Goal: Use online tool/utility: Utilize a website feature to perform a specific function

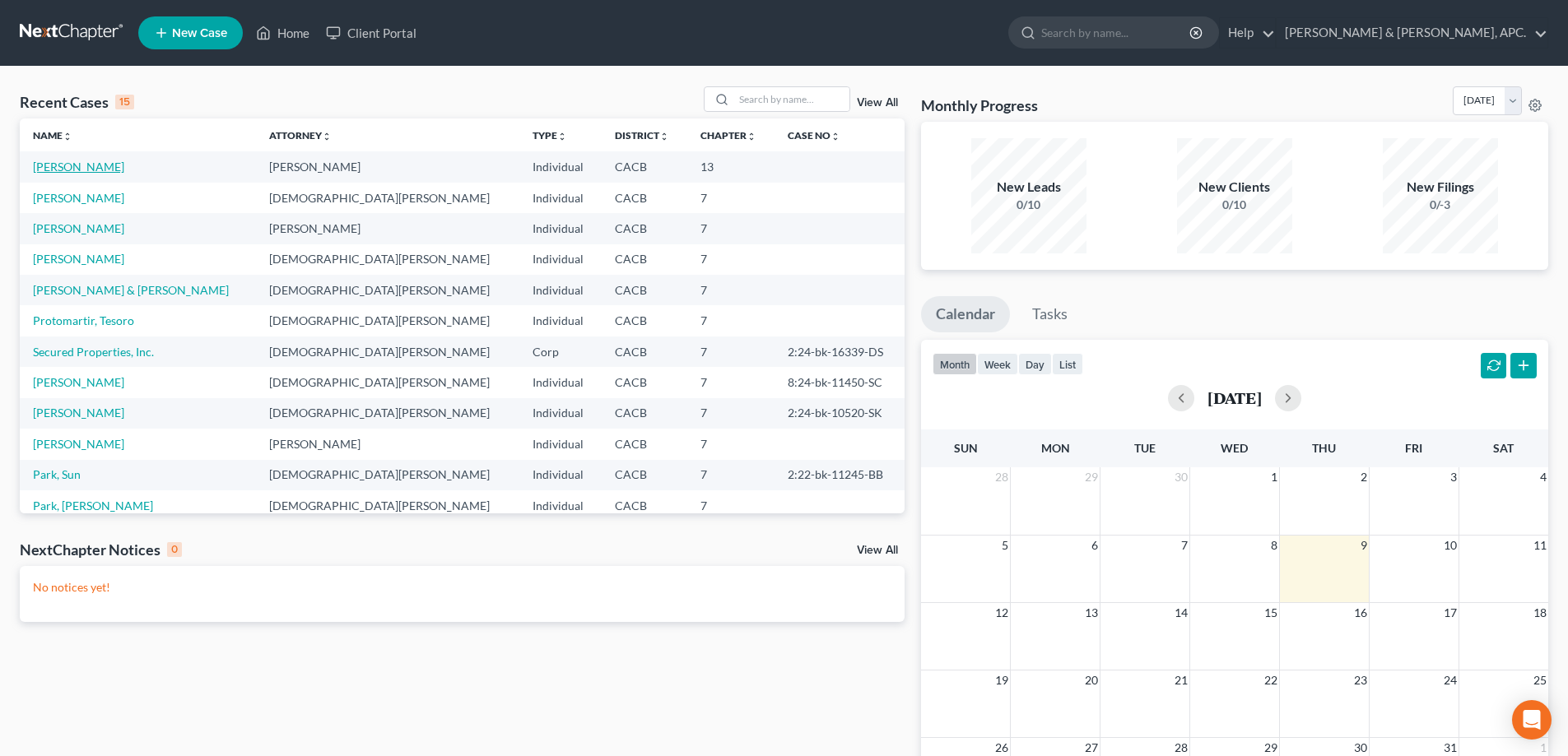
click at [76, 165] on link "[PERSON_NAME]" at bounding box center [78, 166] width 91 height 14
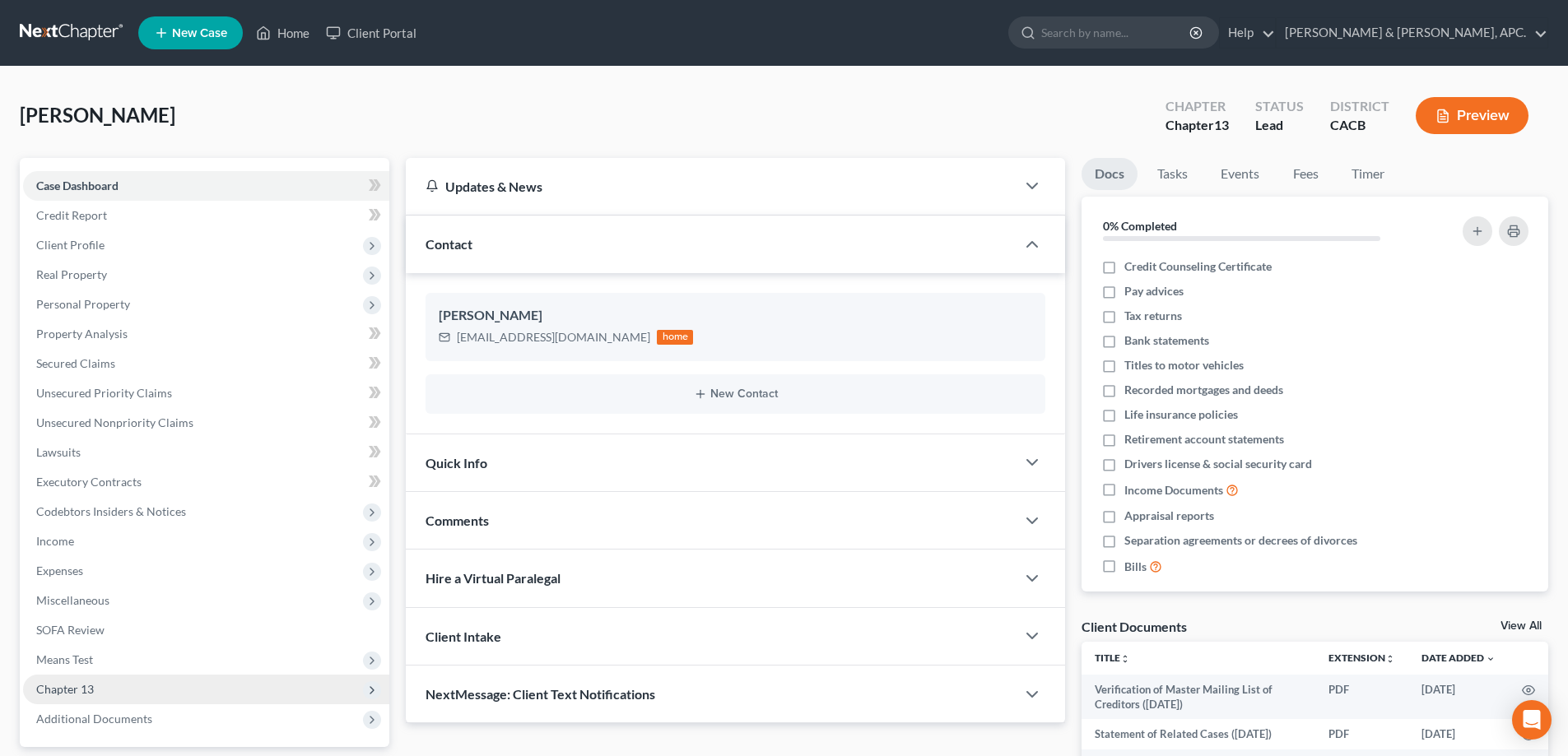
click at [71, 687] on span "Chapter 13" at bounding box center [65, 689] width 58 height 14
click at [86, 693] on span "Chapter 13" at bounding box center [65, 689] width 58 height 14
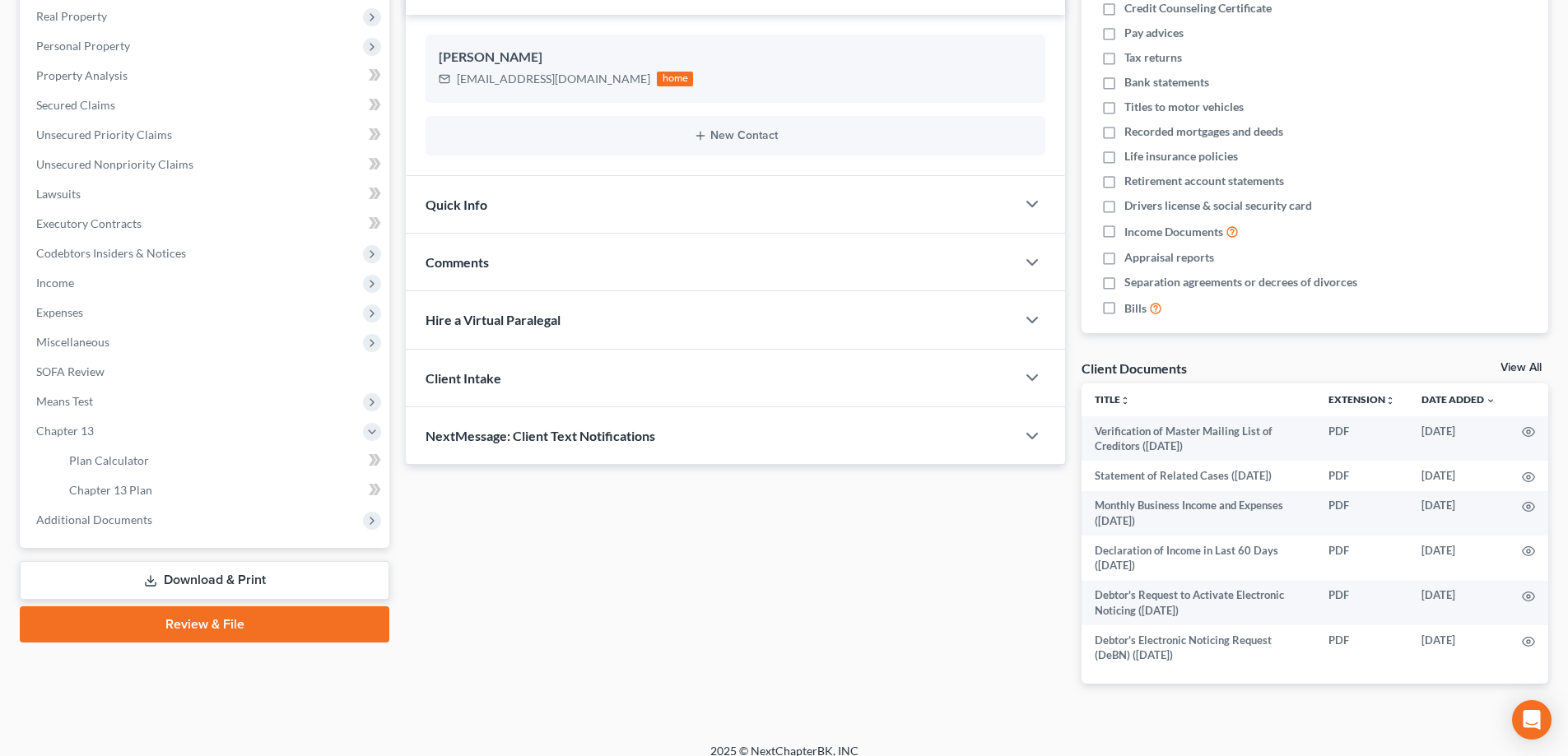
scroll to position [274, 0]
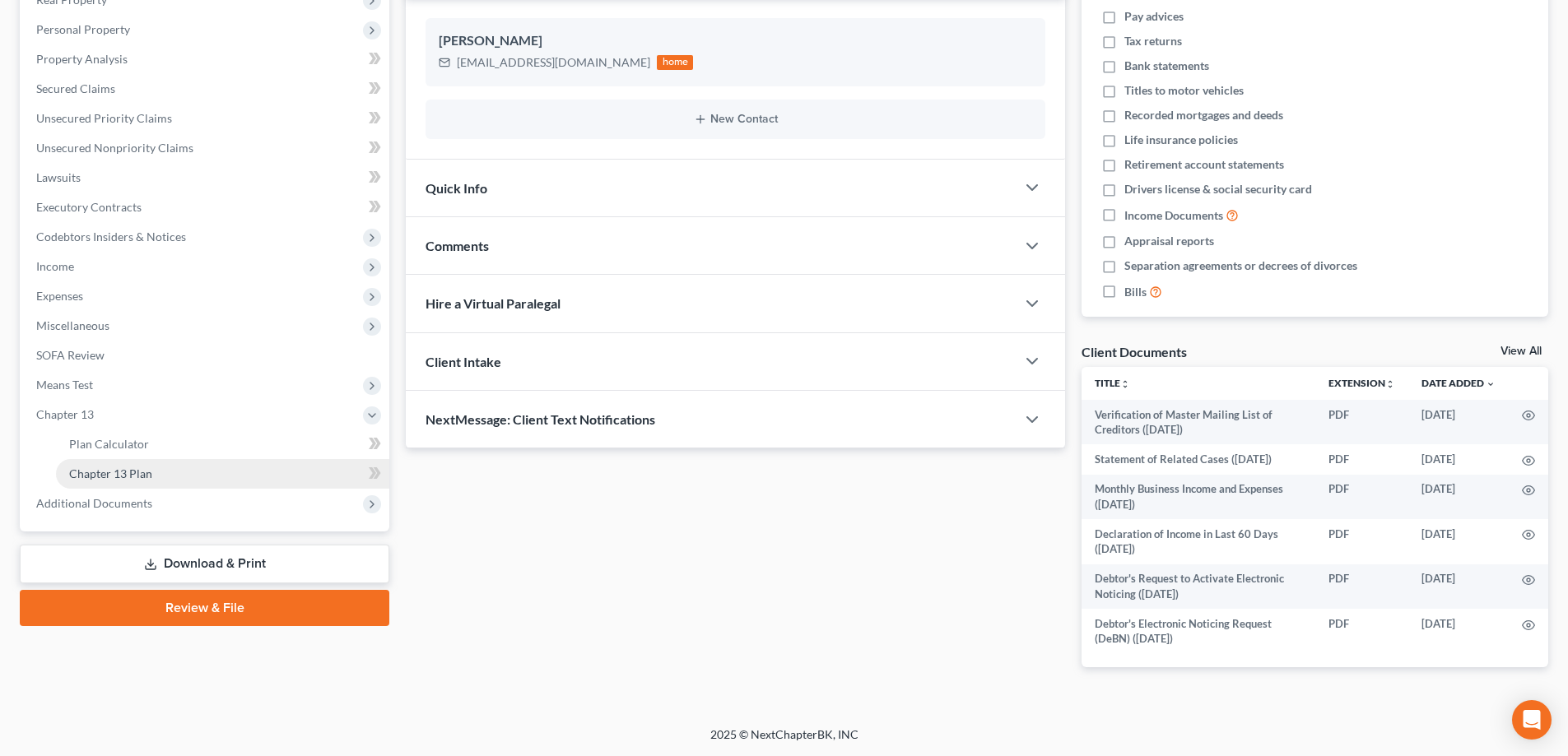
click at [149, 472] on span "Chapter 13 Plan" at bounding box center [111, 473] width 83 height 14
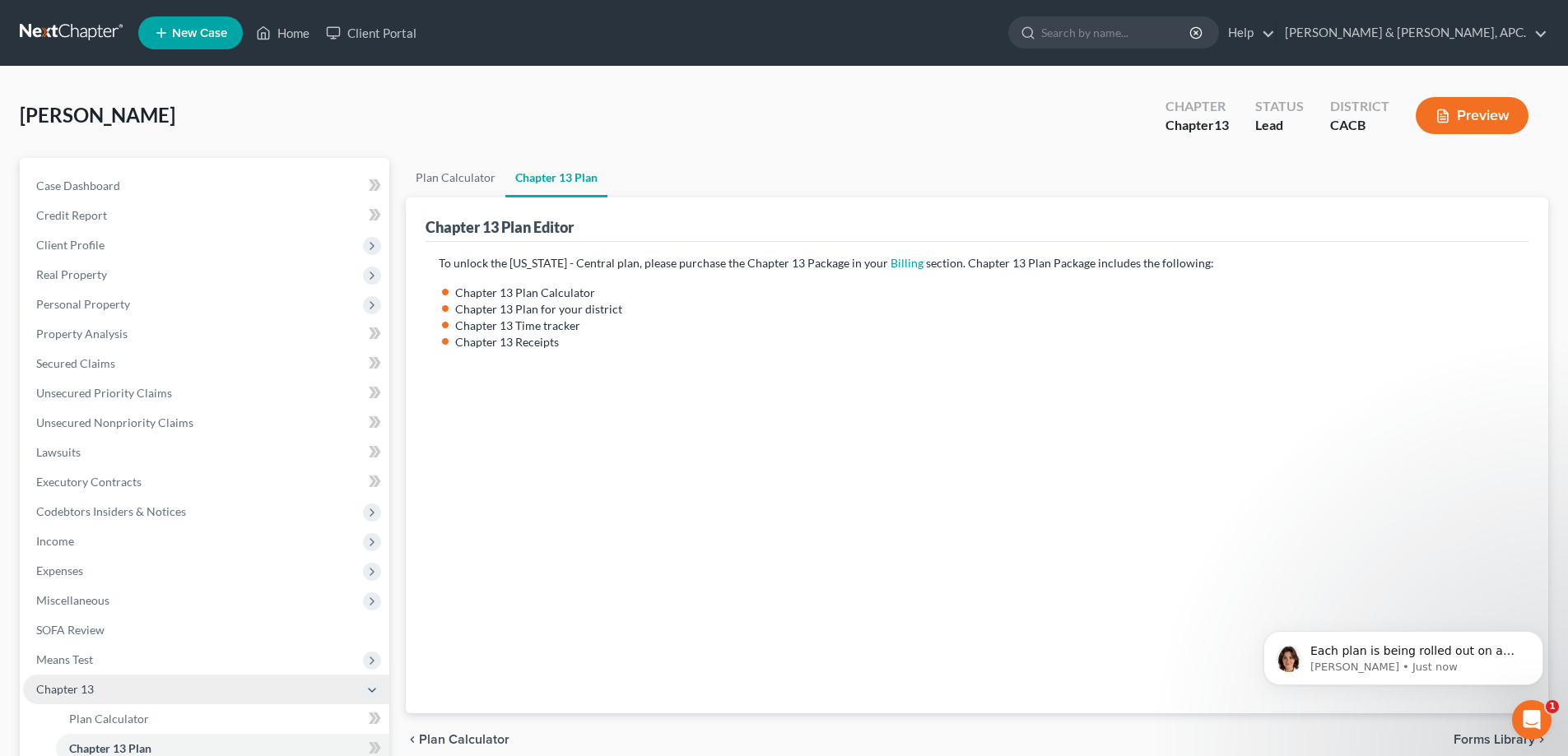
click at [91, 686] on span "Chapter 13" at bounding box center [65, 689] width 58 height 14
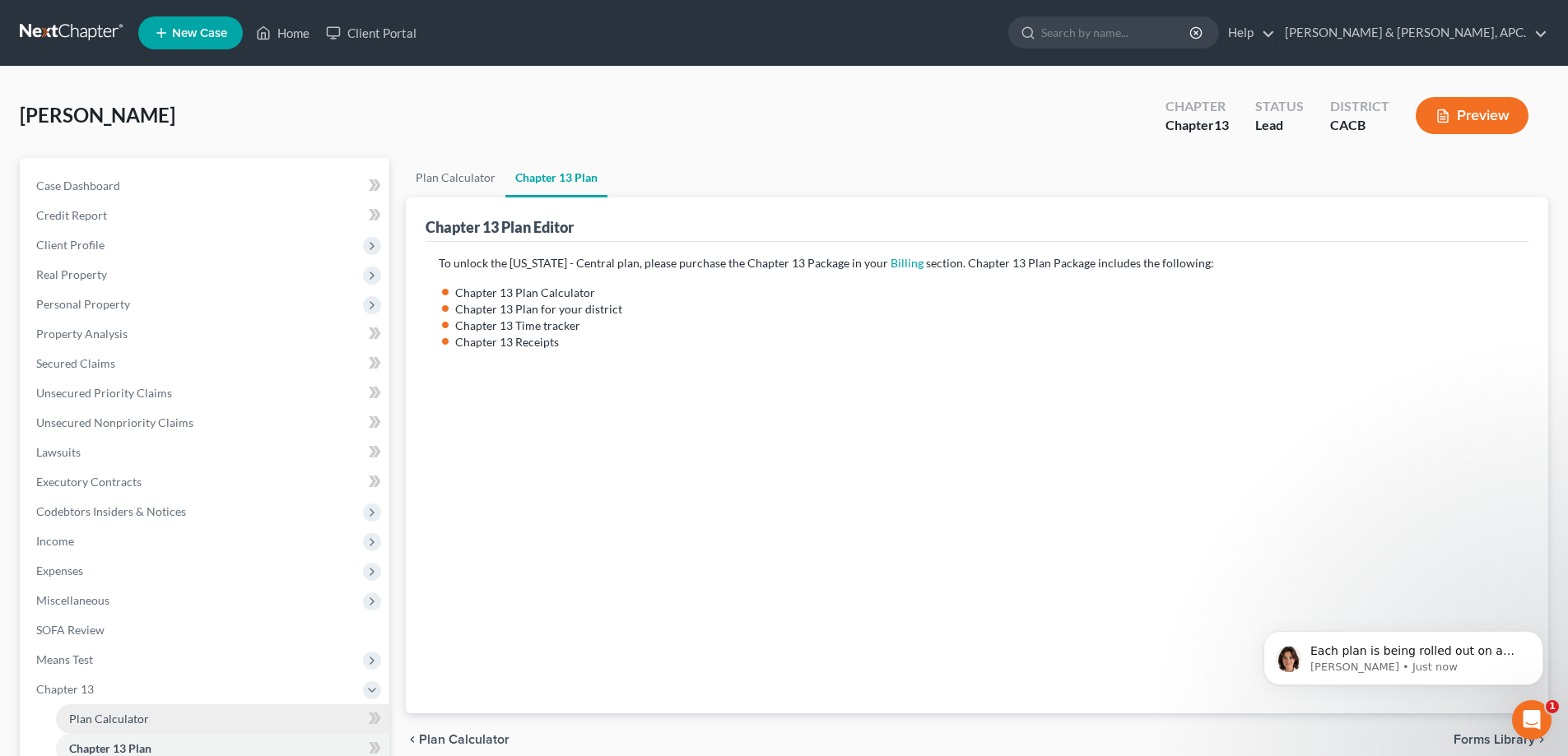
click at [101, 721] on span "Plan Calculator" at bounding box center [109, 719] width 80 height 14
